Goal: Task Accomplishment & Management: Use online tool/utility

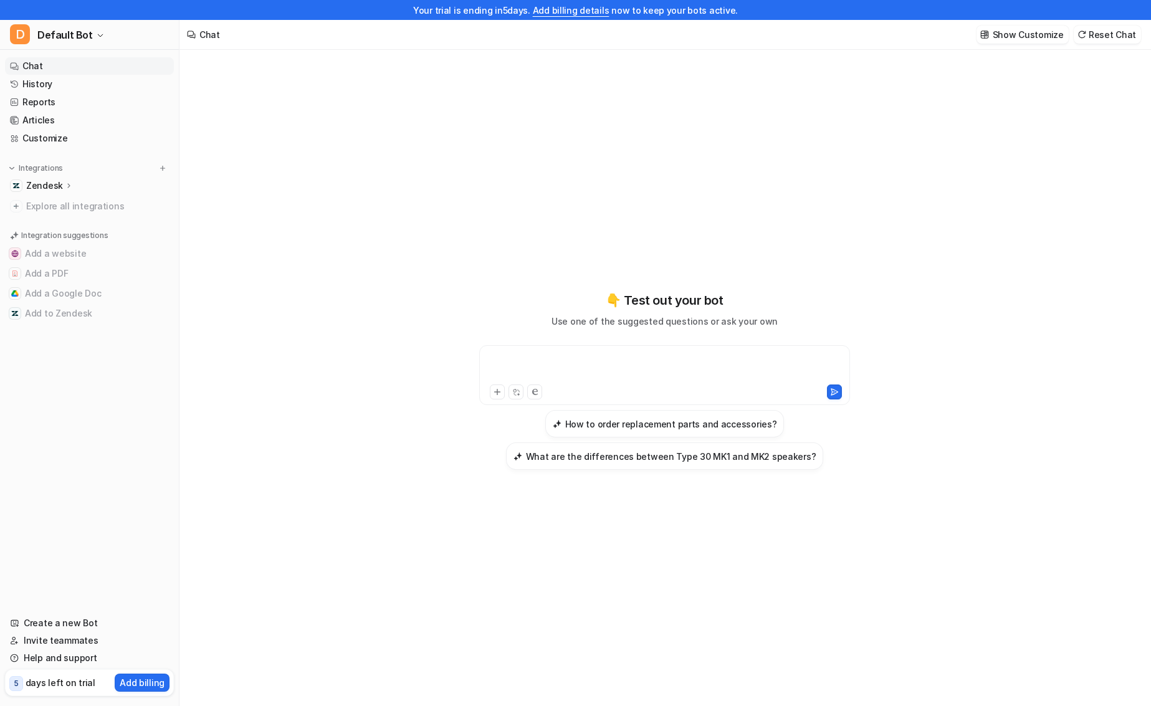
click at [581, 366] on div at bounding box center [664, 367] width 364 height 29
paste div
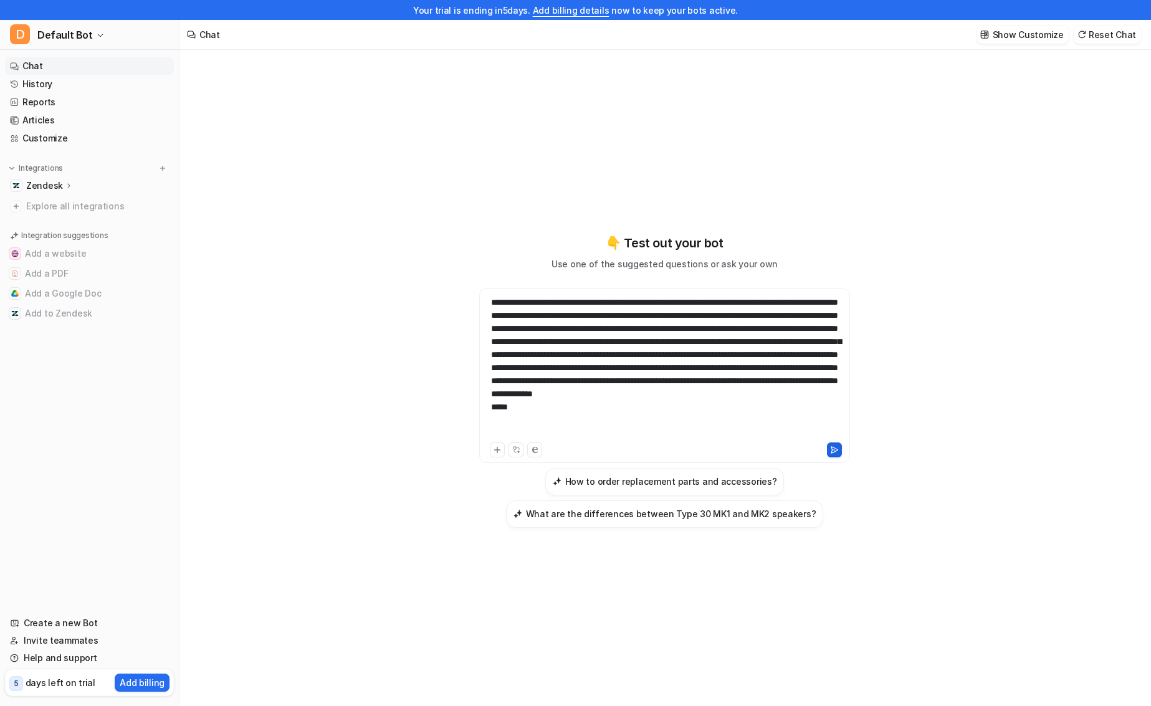
click at [835, 447] on icon at bounding box center [834, 449] width 9 height 9
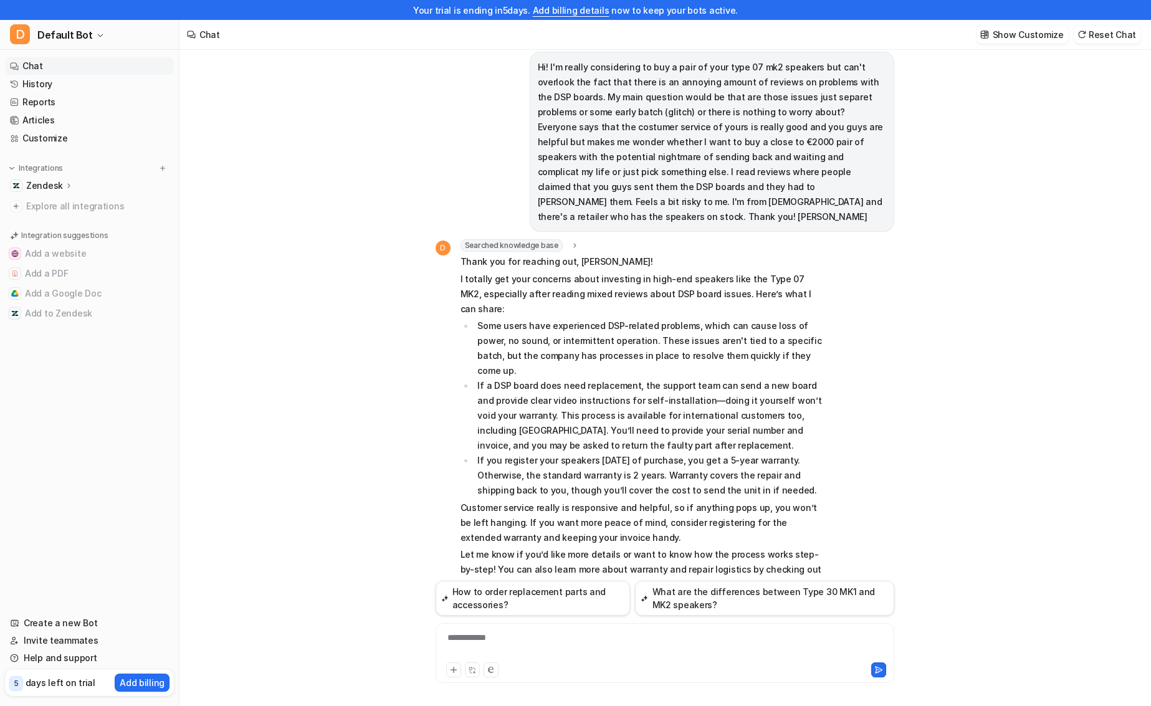
click at [65, 184] on icon at bounding box center [69, 185] width 9 height 9
click at [62, 222] on p "Sources" at bounding box center [53, 222] width 34 height 12
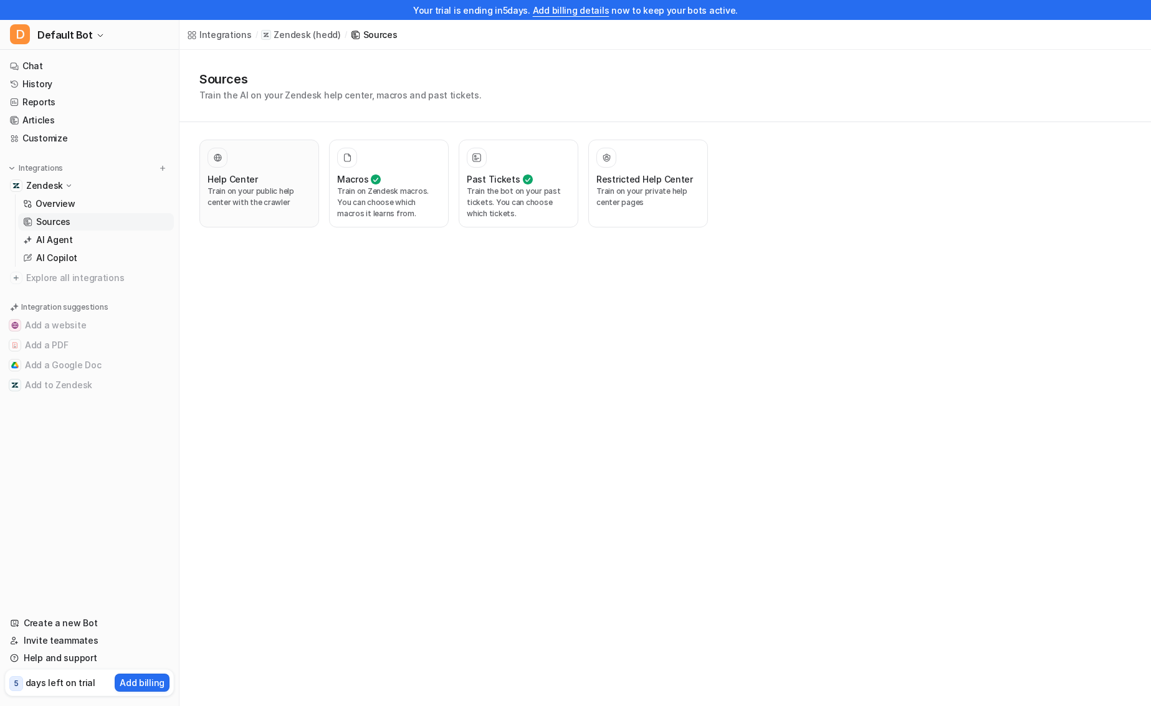
click at [259, 216] on div "Help Center Train on your public help center with the crawler" at bounding box center [258, 184] width 103 height 72
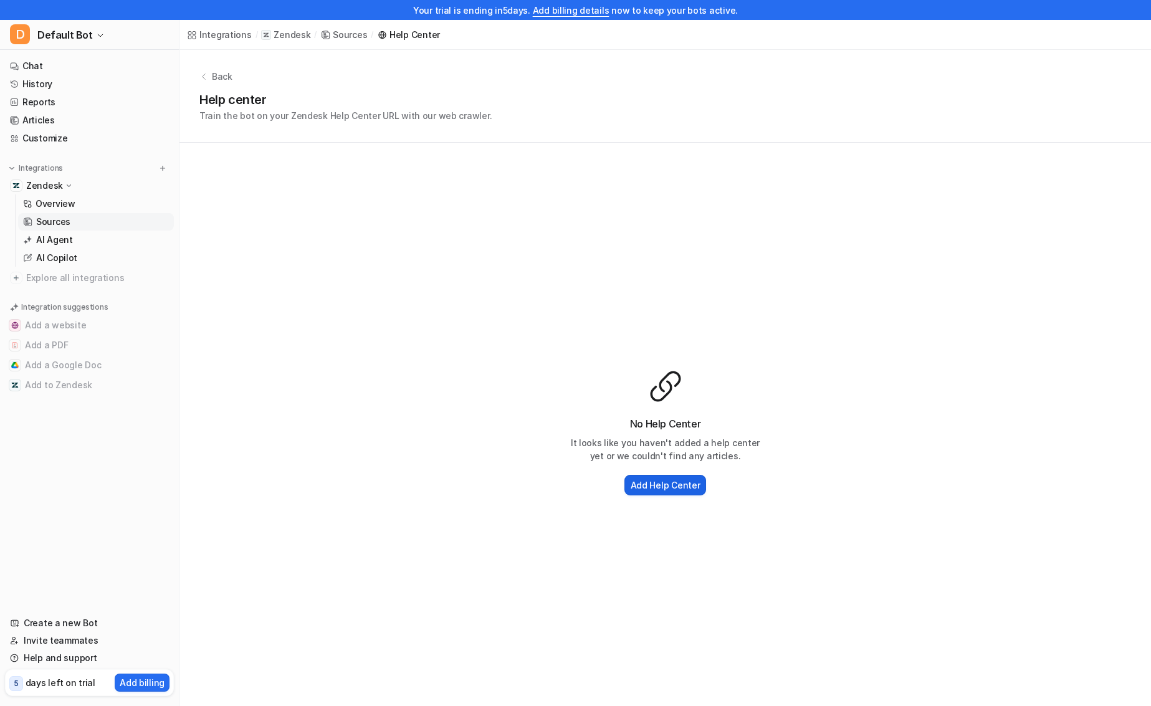
click at [650, 490] on h2 "Add Help Center" at bounding box center [665, 484] width 70 height 13
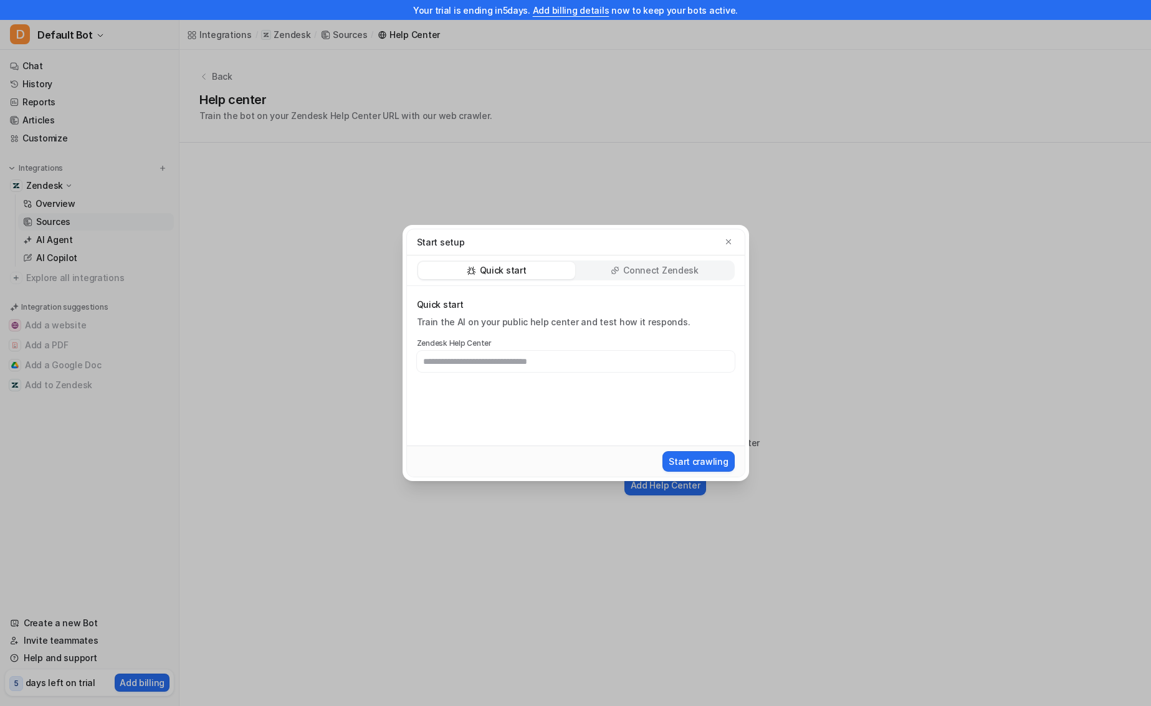
click at [639, 272] on p "Connect Zendesk" at bounding box center [660, 270] width 75 height 12
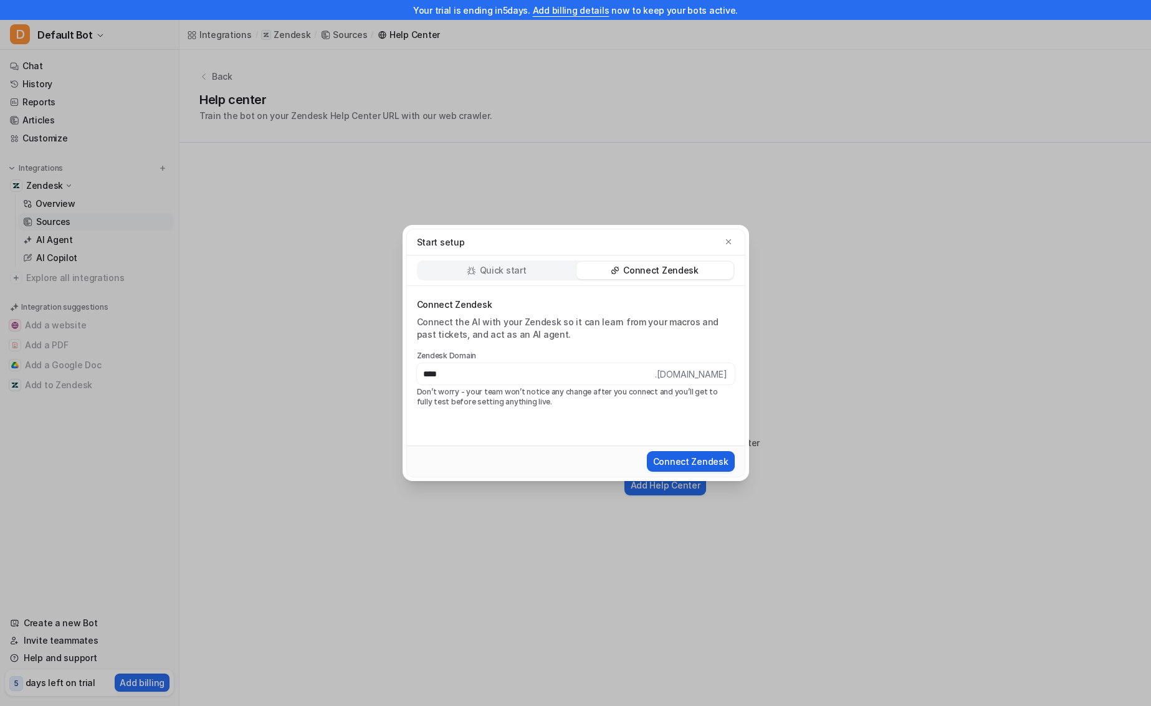
type input "****"
click at [670, 463] on button "Connect Zendesk" at bounding box center [691, 461] width 88 height 21
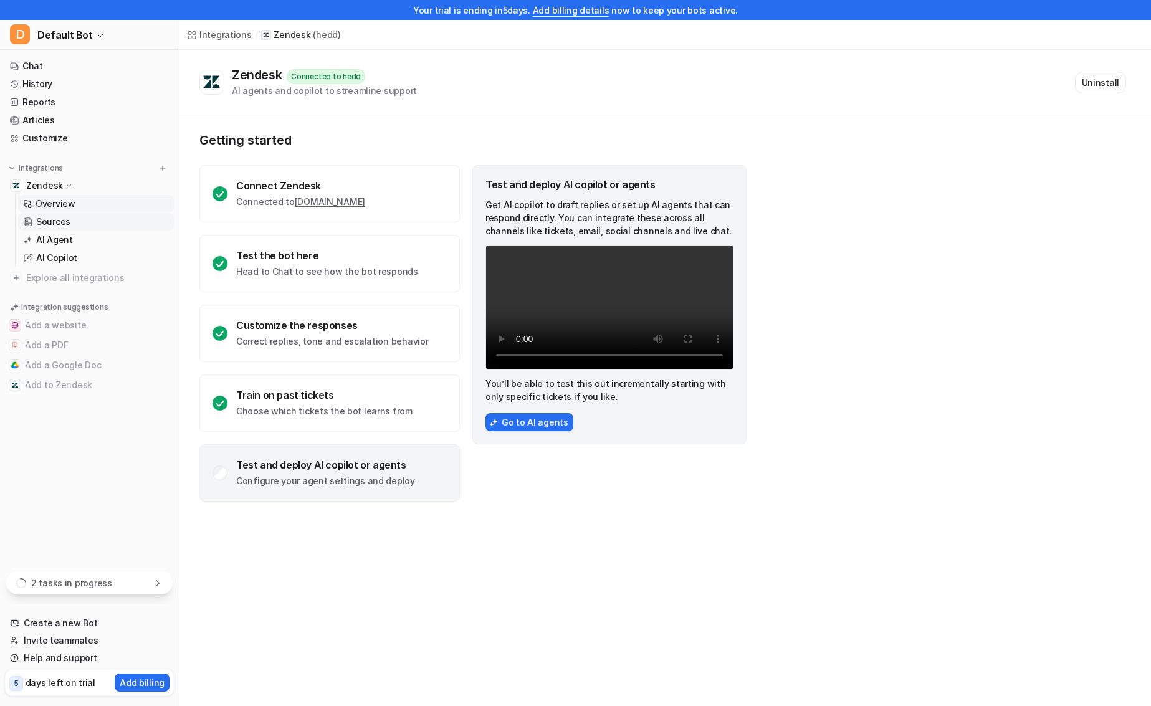
click at [64, 226] on p "Sources" at bounding box center [53, 222] width 34 height 12
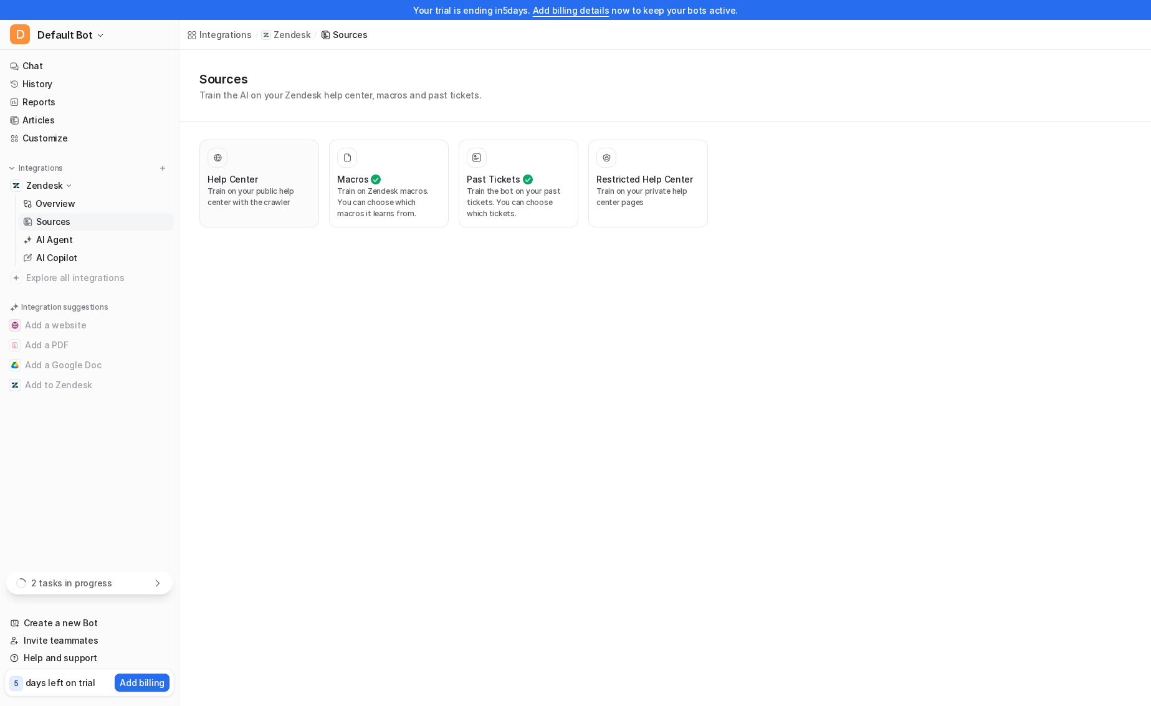
click at [250, 221] on button "Help Center Train on your public help center with the crawler" at bounding box center [259, 184] width 120 height 88
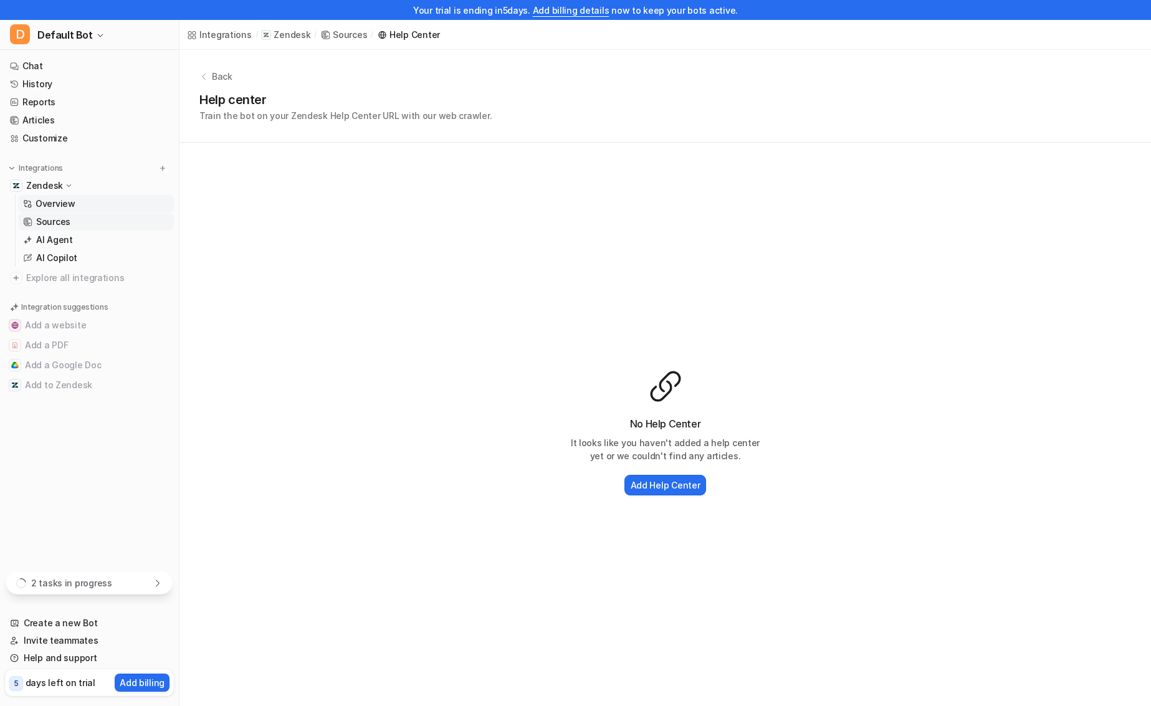
click at [69, 204] on p "Overview" at bounding box center [56, 203] width 40 height 12
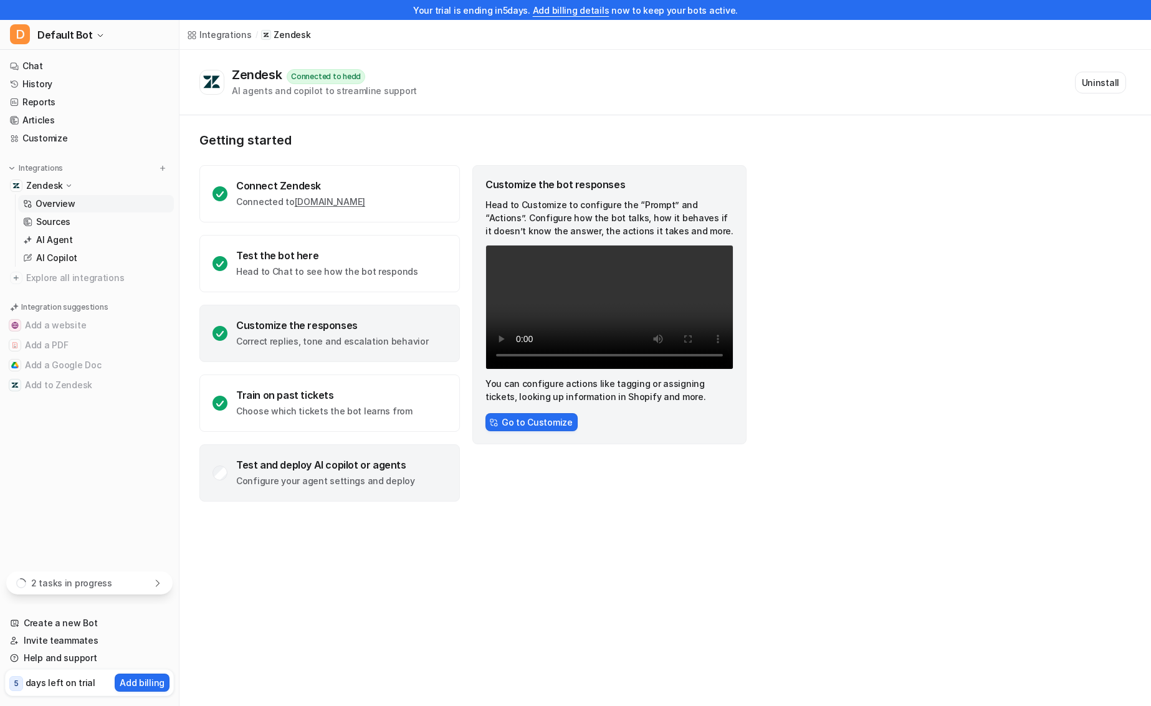
click at [353, 493] on div "Test and deploy AI copilot or agents Configure your agent settings and deploy" at bounding box center [329, 472] width 260 height 57
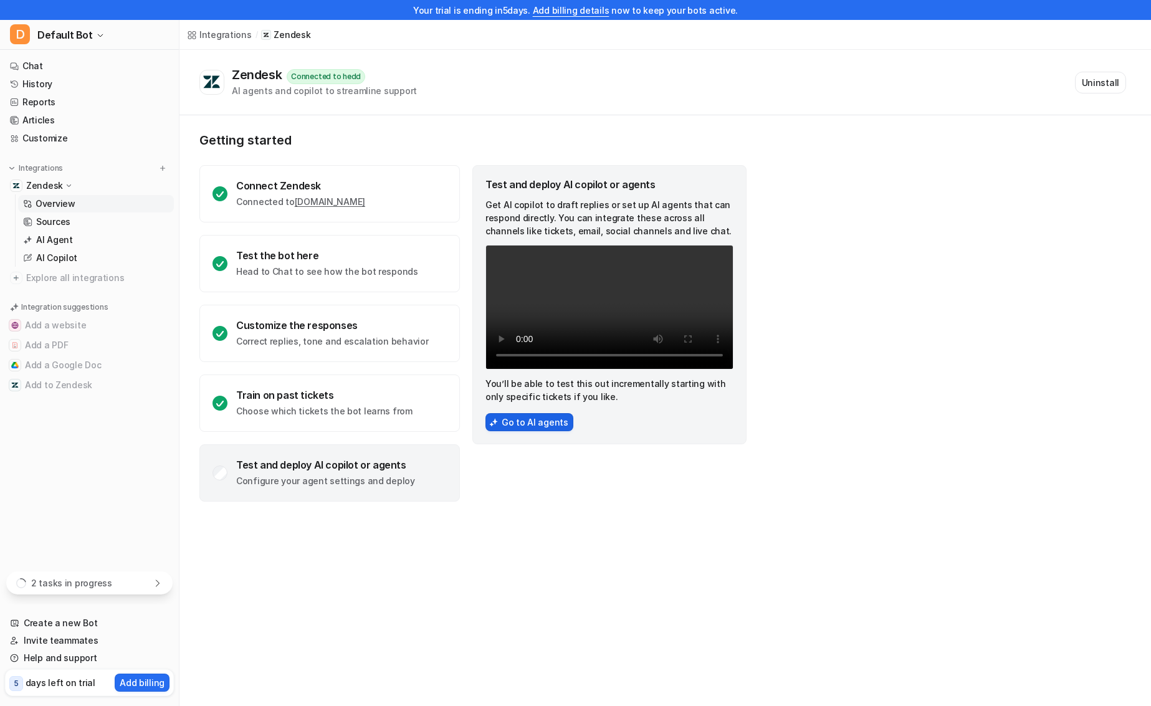
click at [541, 431] on button "Go to AI agents" at bounding box center [529, 422] width 88 height 18
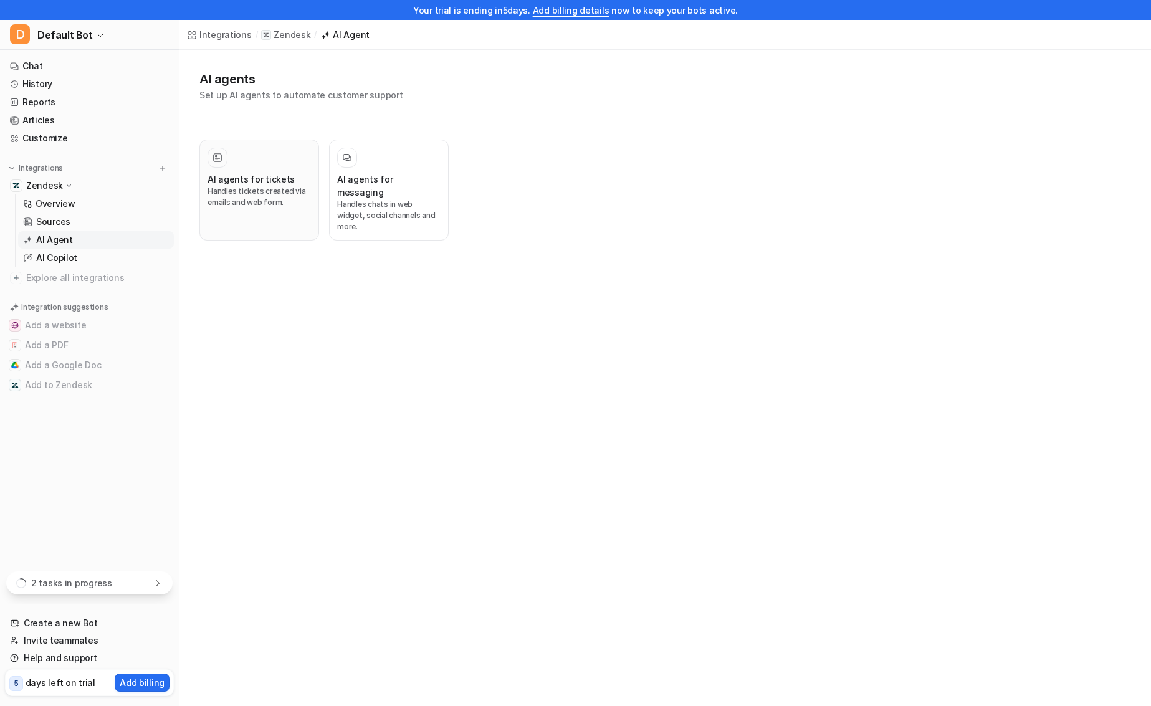
click at [282, 204] on p "Handles tickets created via emails and web form." at bounding box center [258, 197] width 103 height 22
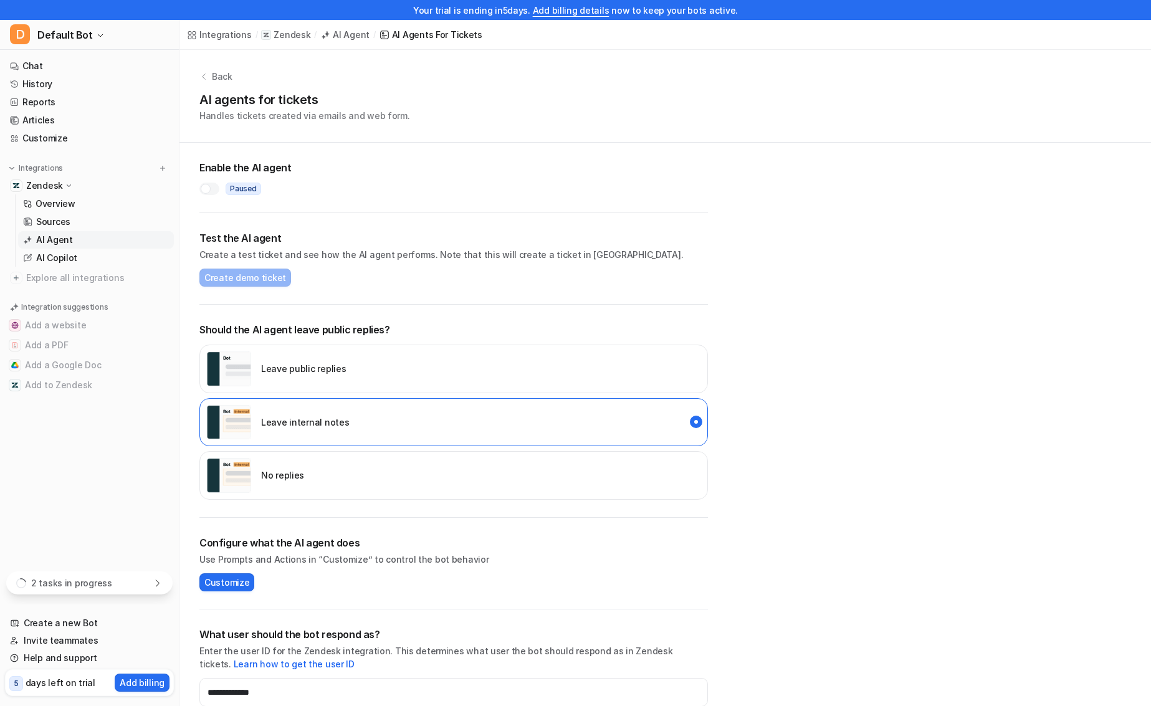
click at [210, 189] on div at bounding box center [206, 189] width 10 height 10
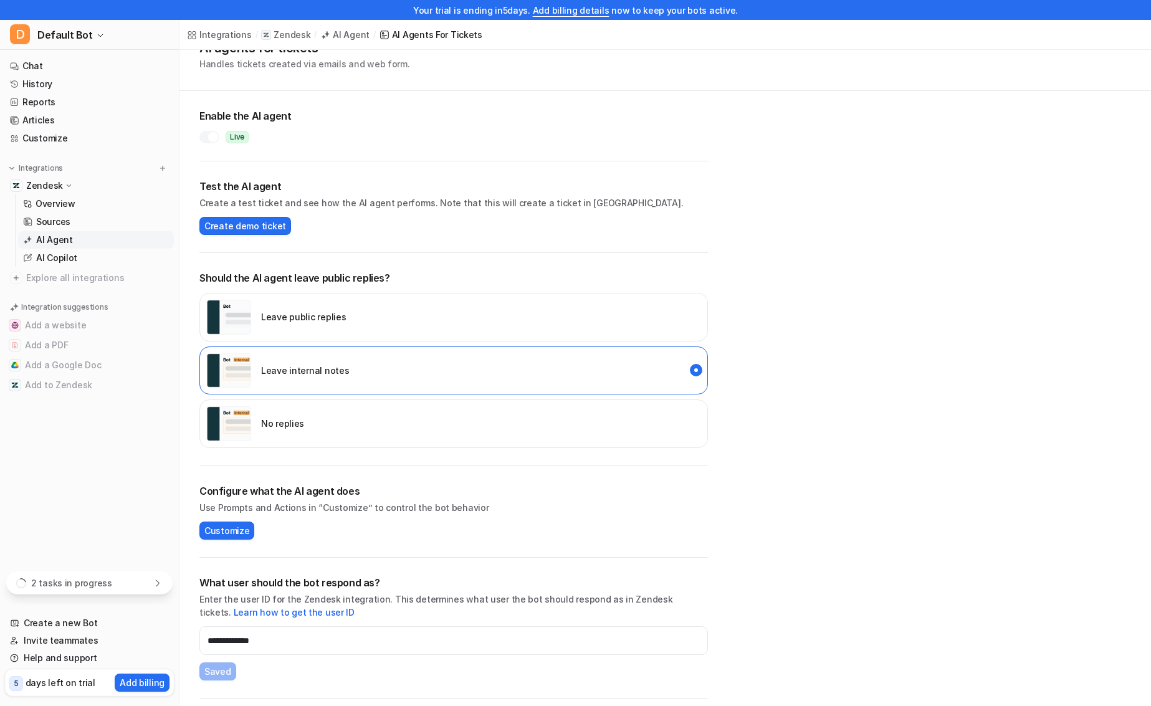
scroll to position [135, 0]
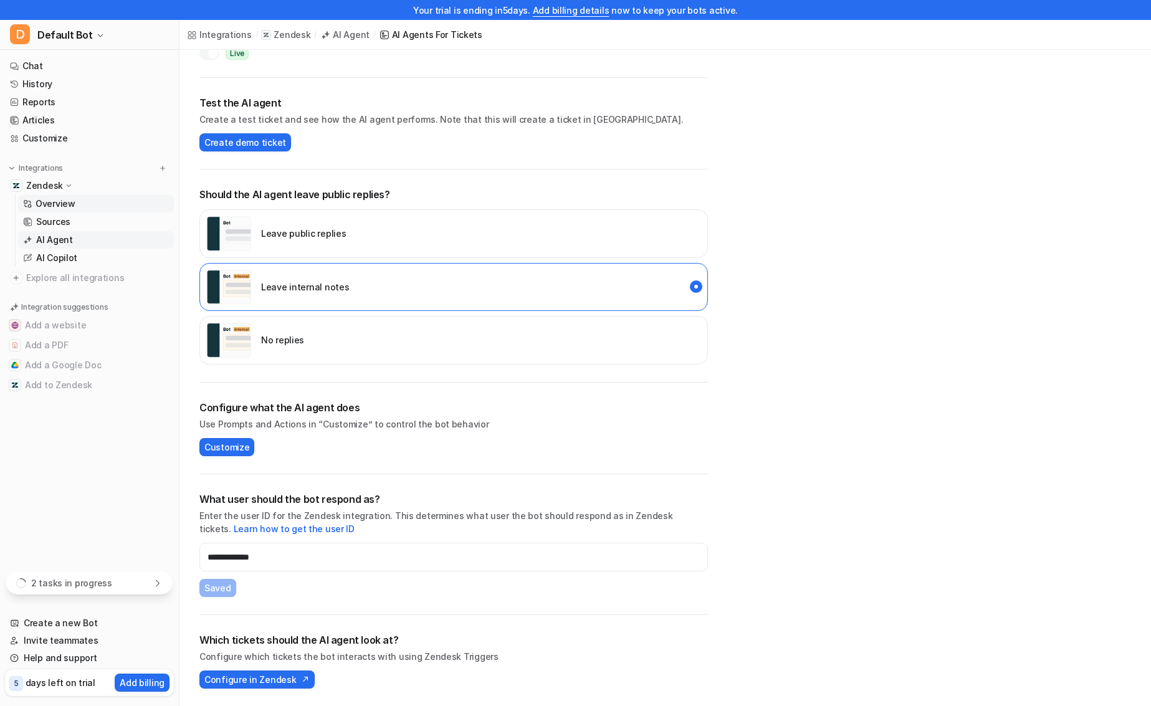
click at [43, 211] on link "Overview" at bounding box center [96, 203] width 156 height 17
click at [42, 216] on p "Sources" at bounding box center [53, 222] width 34 height 12
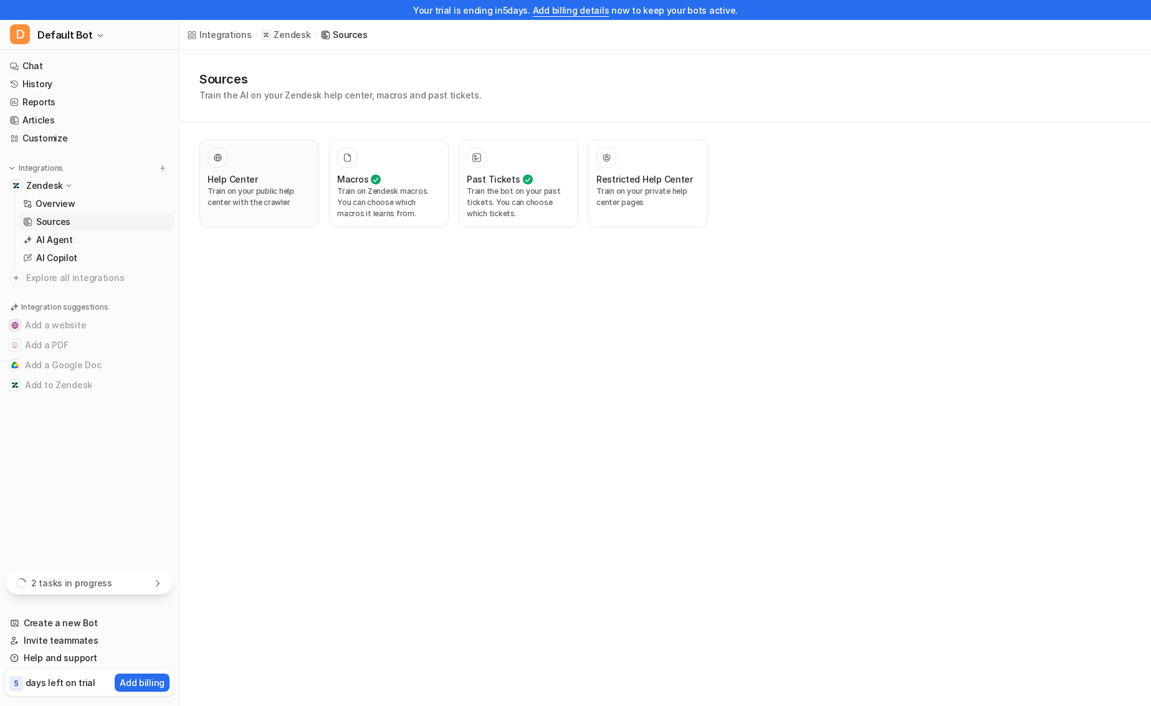
click at [262, 184] on div "Help Center" at bounding box center [258, 179] width 103 height 13
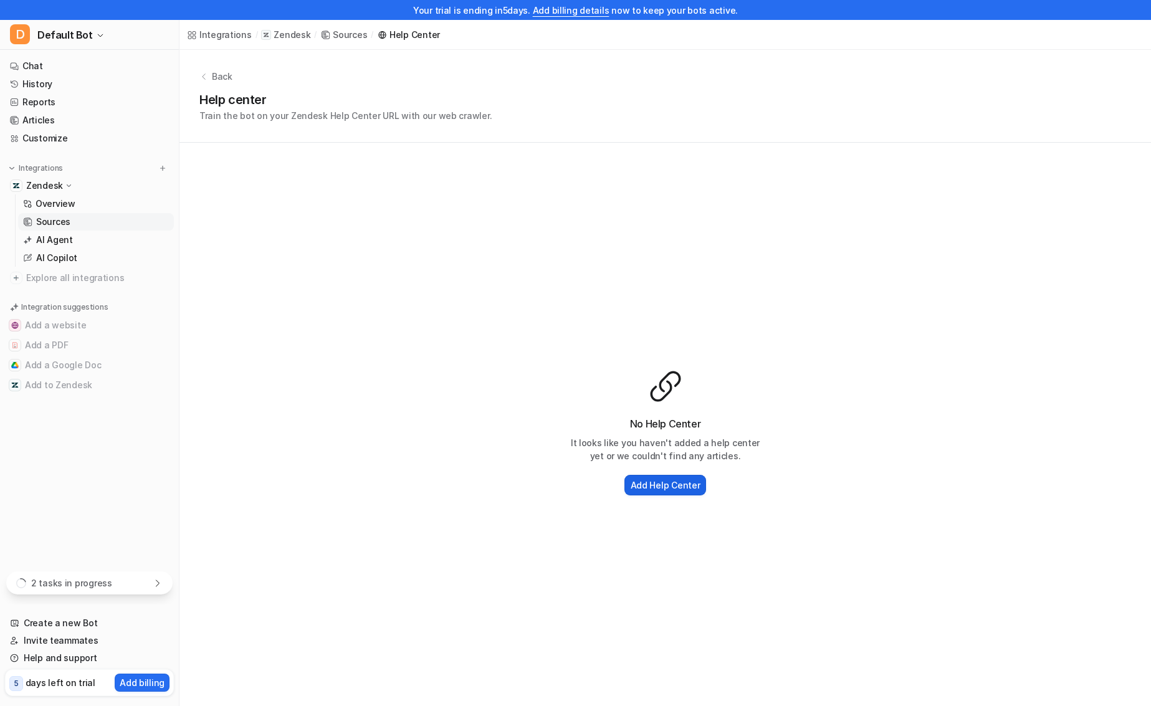
click at [677, 482] on h2 "Add Help Center" at bounding box center [665, 484] width 70 height 13
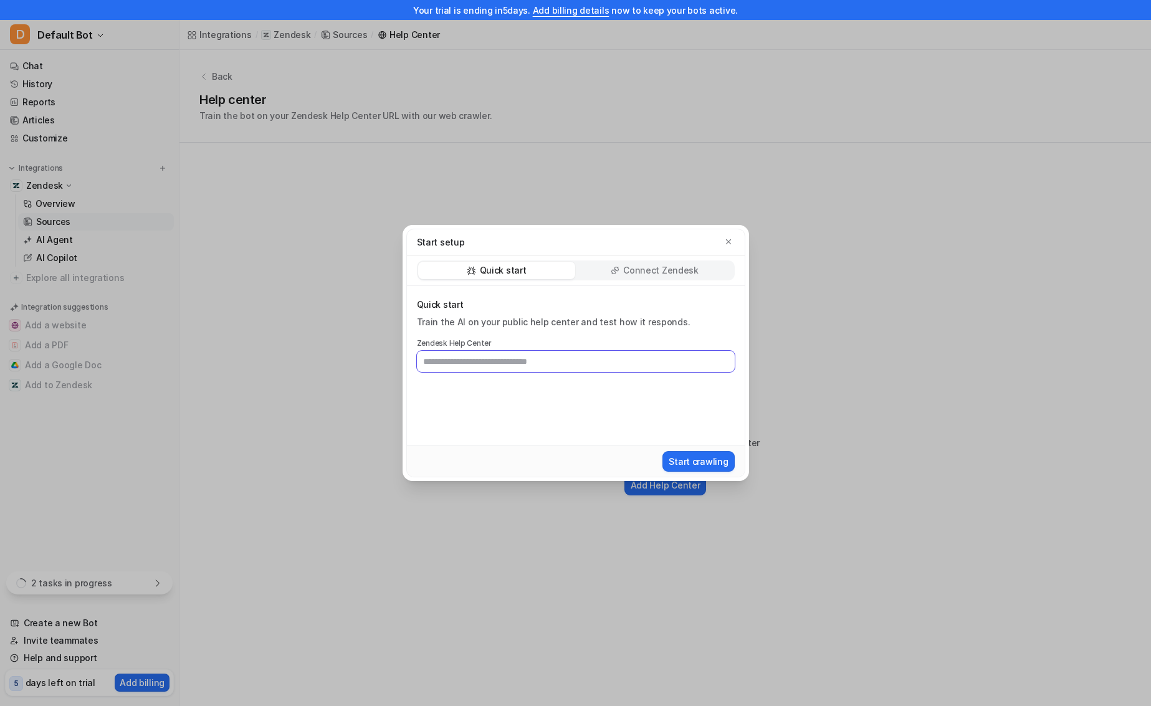
paste input "**********"
type input "**********"
click at [689, 456] on button "Start crawling" at bounding box center [698, 461] width 72 height 21
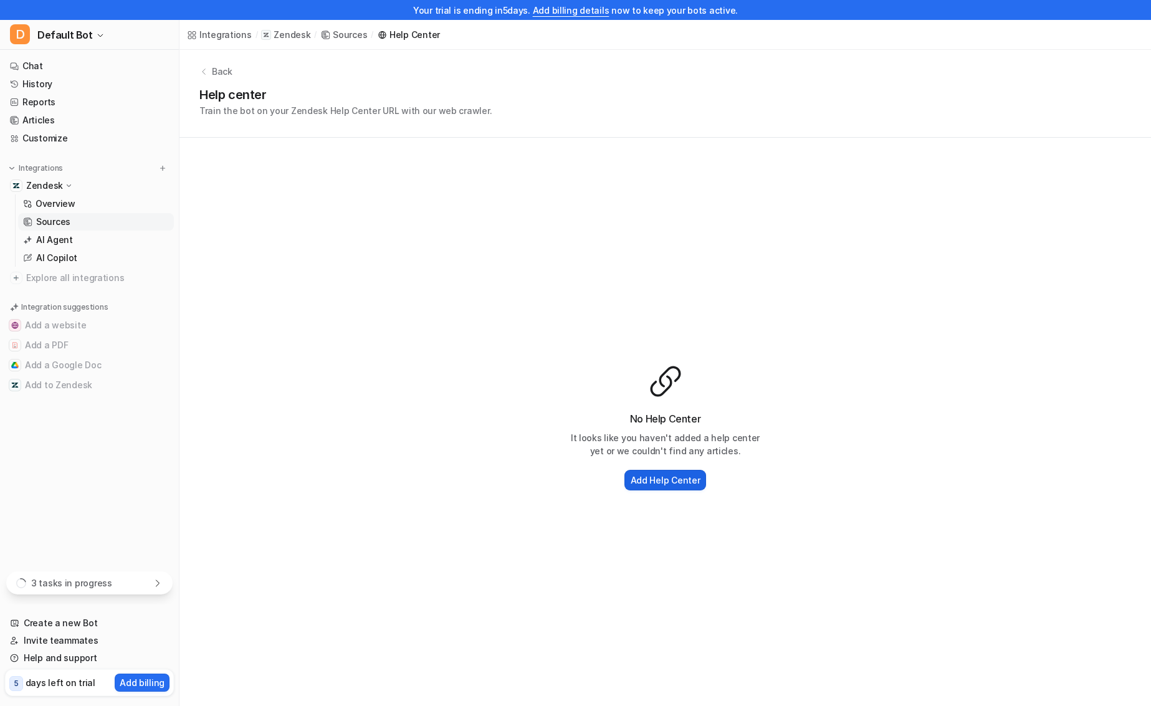
scroll to position [8, 0]
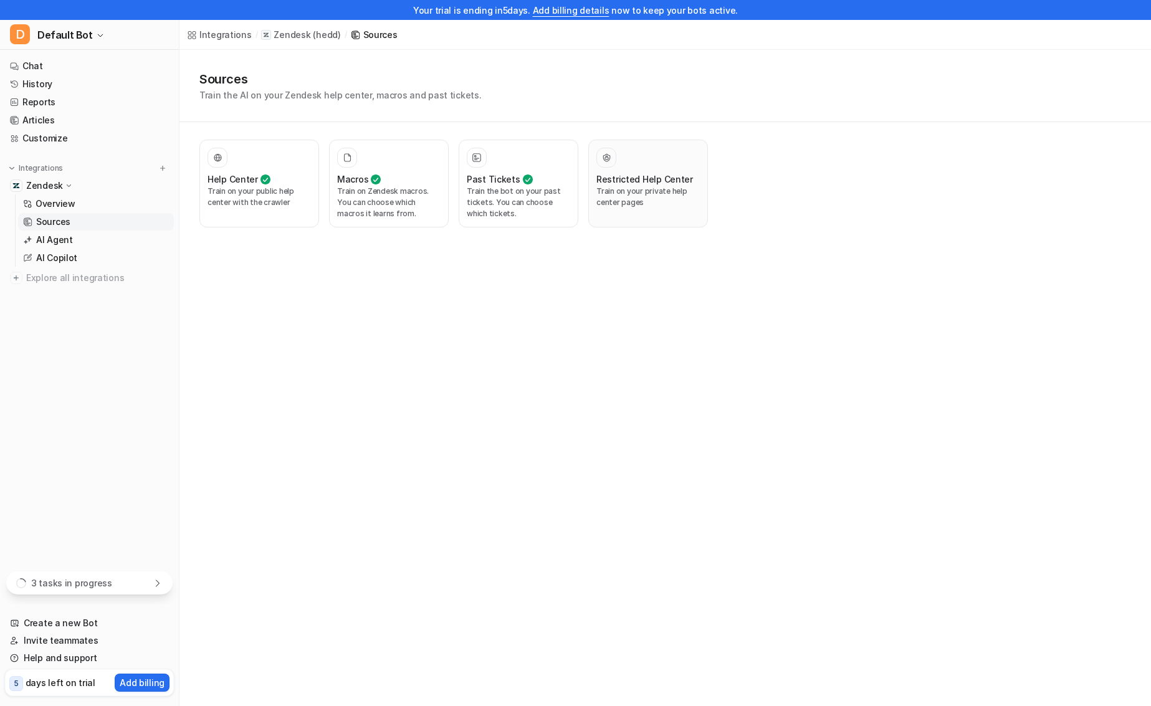
click at [609, 220] on button "Restricted Help Center Train on your private help center pages" at bounding box center [648, 184] width 120 height 88
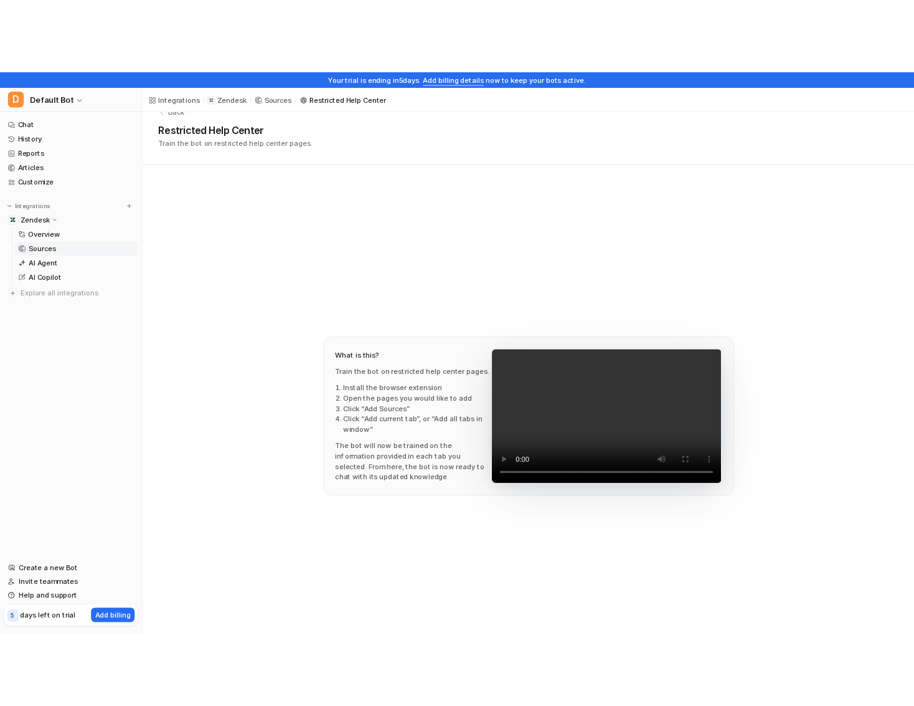
scroll to position [24, 0]
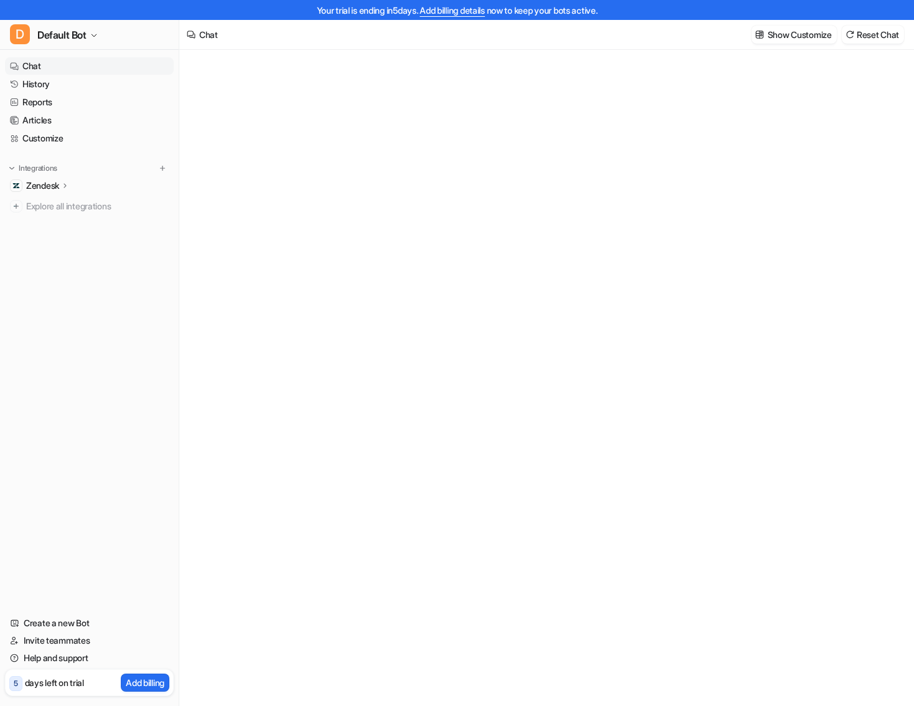
type textarea "**********"
click at [55, 181] on p "Zendesk" at bounding box center [42, 185] width 33 height 12
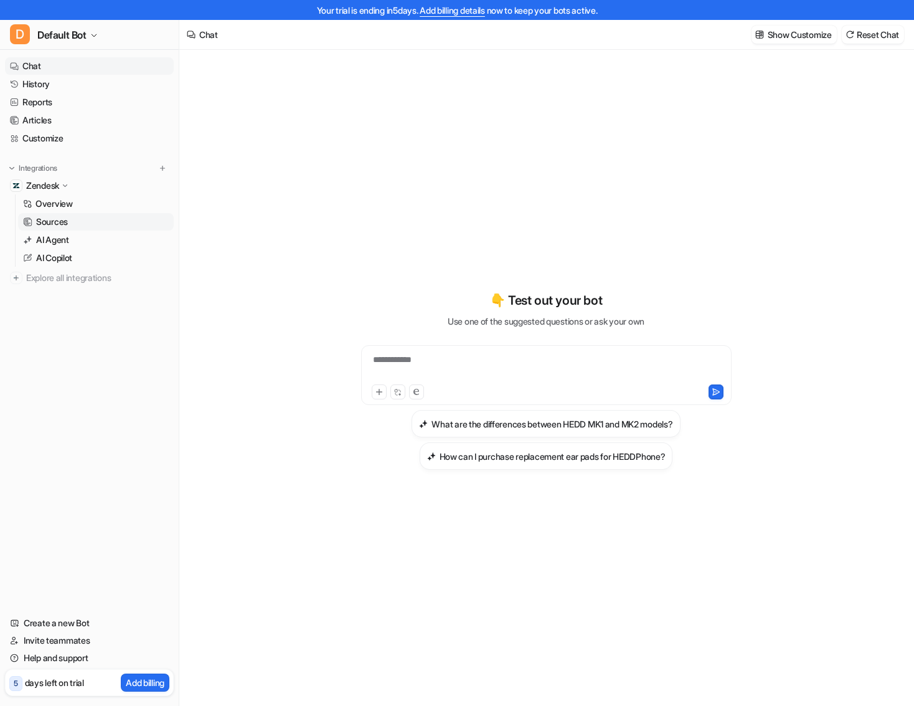
click at [60, 222] on p "Sources" at bounding box center [52, 222] width 32 height 12
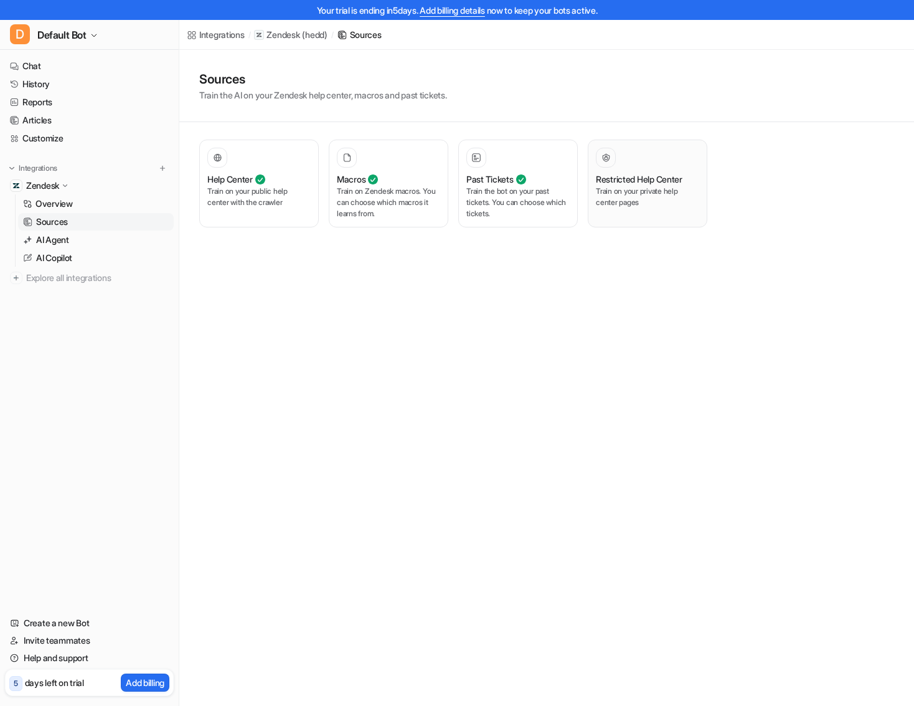
click at [660, 199] on p "Train on your private help center pages" at bounding box center [647, 197] width 103 height 22
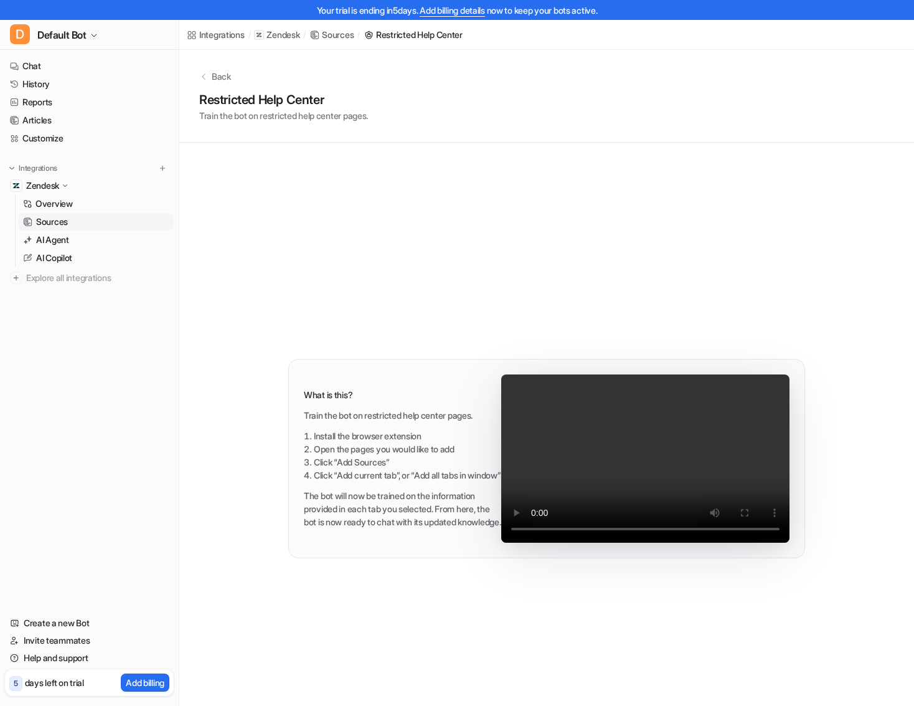
click at [658, 409] on video "Your browser does not support the video tag." at bounding box center [645, 458] width 288 height 168
click at [53, 186] on p "Zendesk" at bounding box center [42, 185] width 33 height 12
click at [56, 206] on p "Overview" at bounding box center [54, 203] width 37 height 12
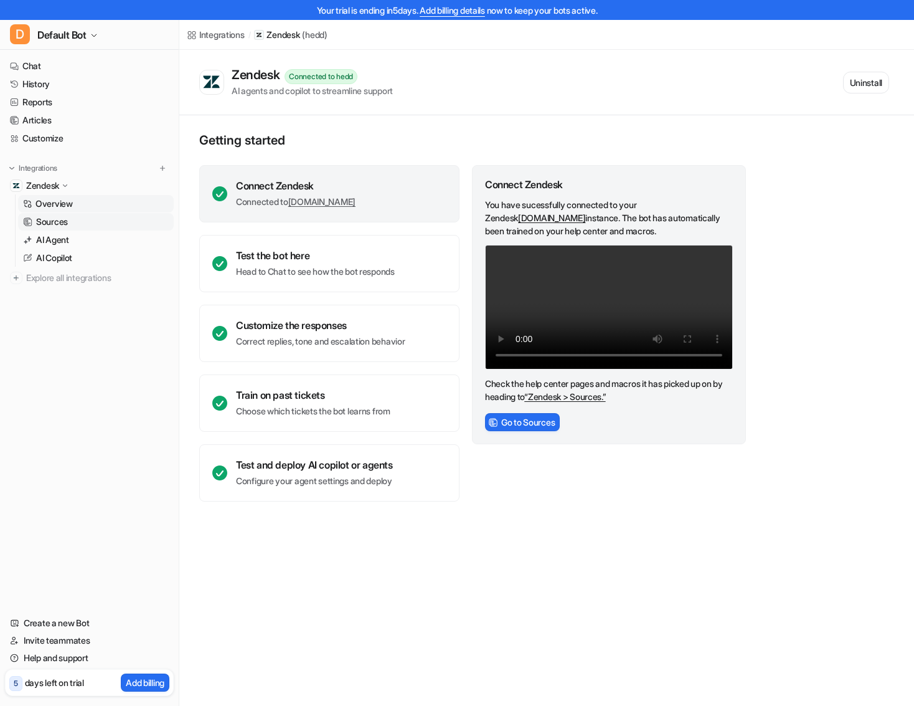
click at [55, 221] on p "Sources" at bounding box center [52, 222] width 32 height 12
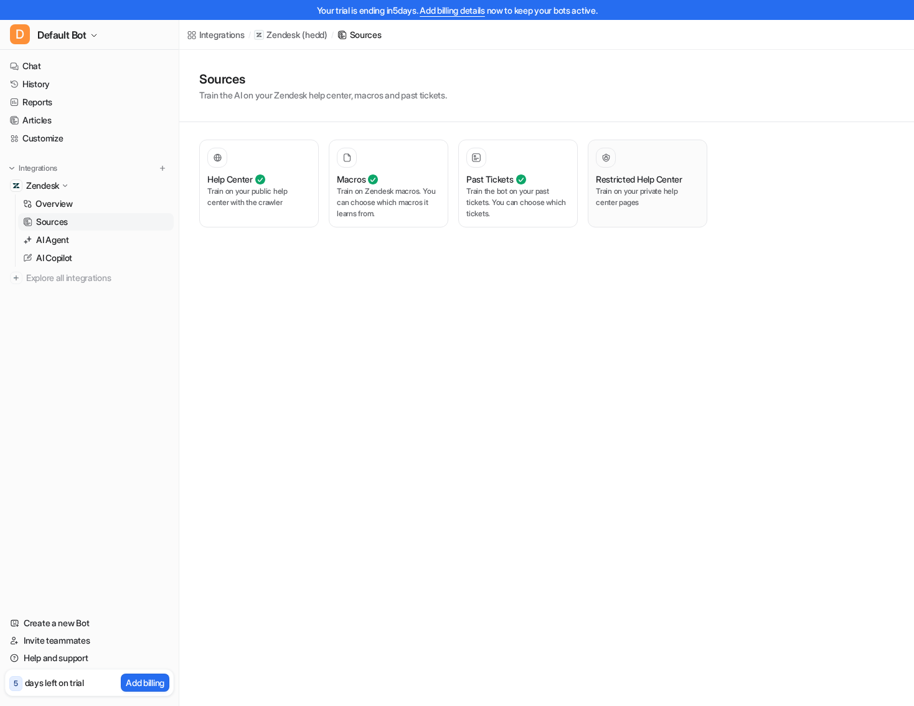
click at [662, 200] on p "Train on your private help center pages" at bounding box center [647, 197] width 103 height 22
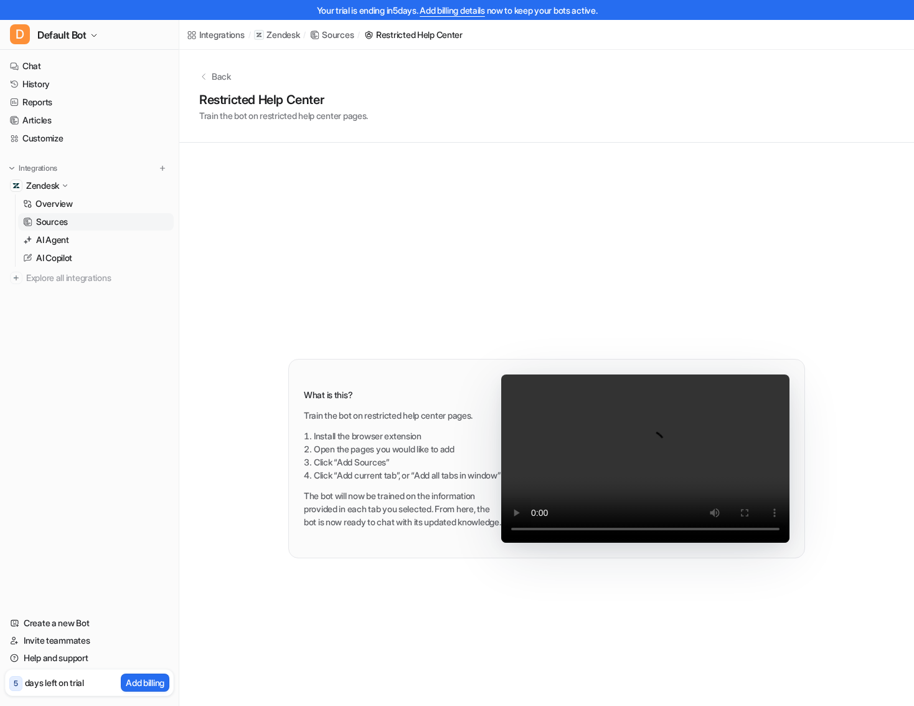
scroll to position [55, 0]
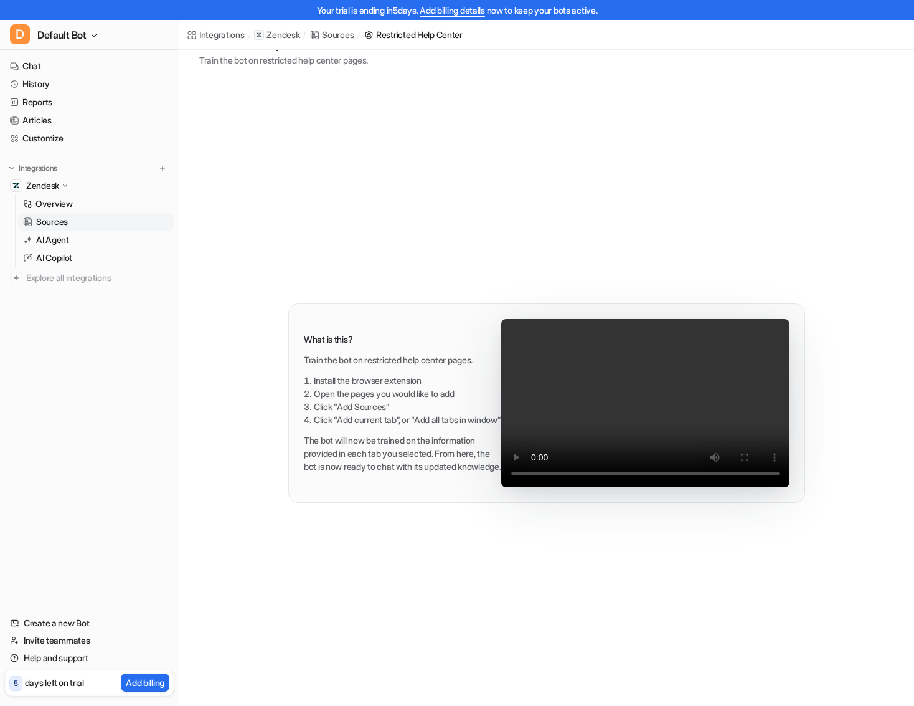
click at [49, 186] on p "Zendesk" at bounding box center [42, 185] width 33 height 12
click at [52, 220] on p "Sources" at bounding box center [52, 222] width 32 height 12
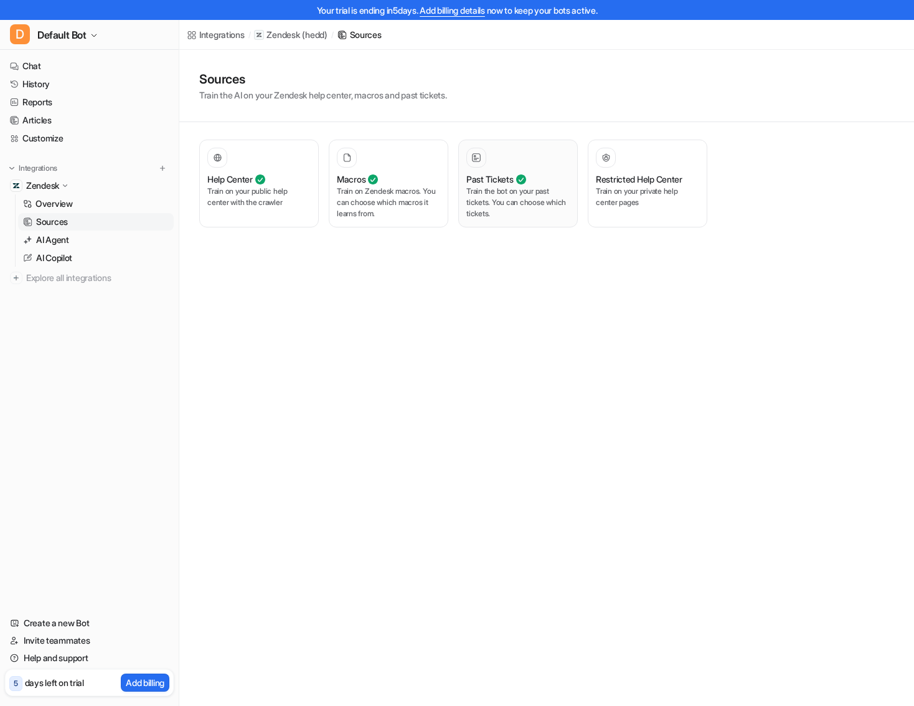
click at [470, 215] on p "Train the bot on your past tickets. You can choose which tickets." at bounding box center [518, 203] width 103 height 34
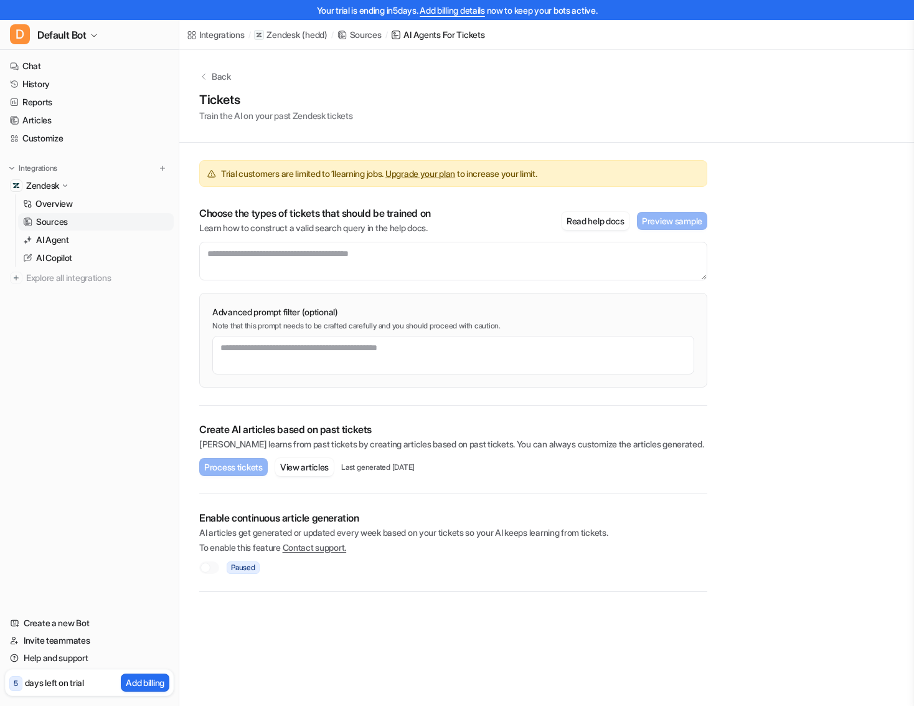
drag, startPoint x: 338, startPoint y: 172, endPoint x: 316, endPoint y: 177, distance: 22.4
click at [338, 172] on span "Trial customers are limited to 1 learning jobs. Upgrade your plan to increase y…" at bounding box center [379, 173] width 316 height 13
click at [283, 180] on div "Trial customers are limited to 1 learning jobs. Upgrade your plan to increase y…" at bounding box center [453, 173] width 508 height 27
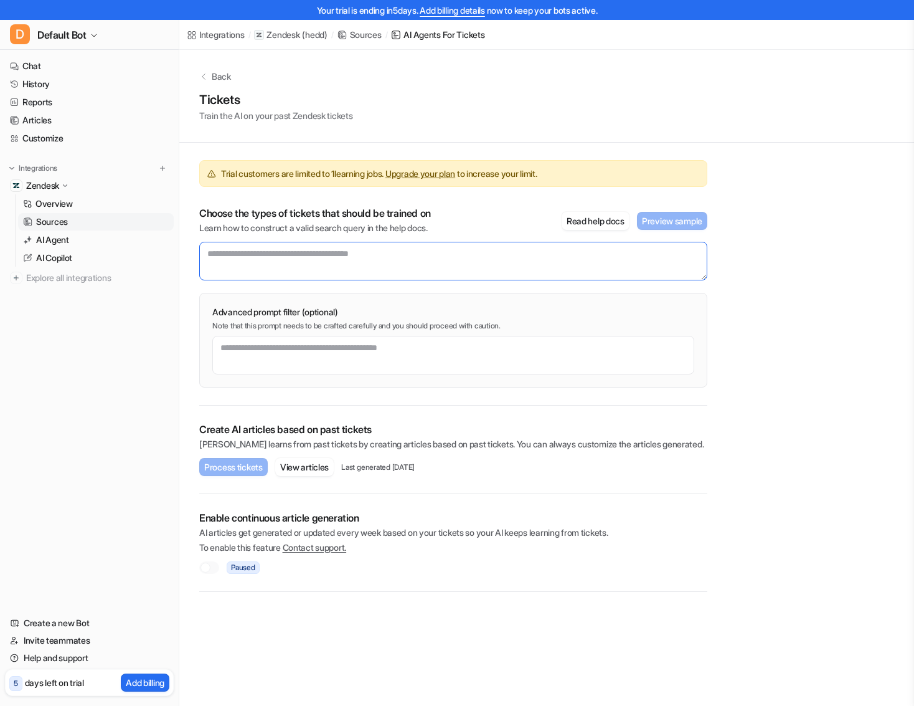
click at [262, 253] on textarea at bounding box center [453, 261] width 508 height 39
